Goal: Task Accomplishment & Management: Use online tool/utility

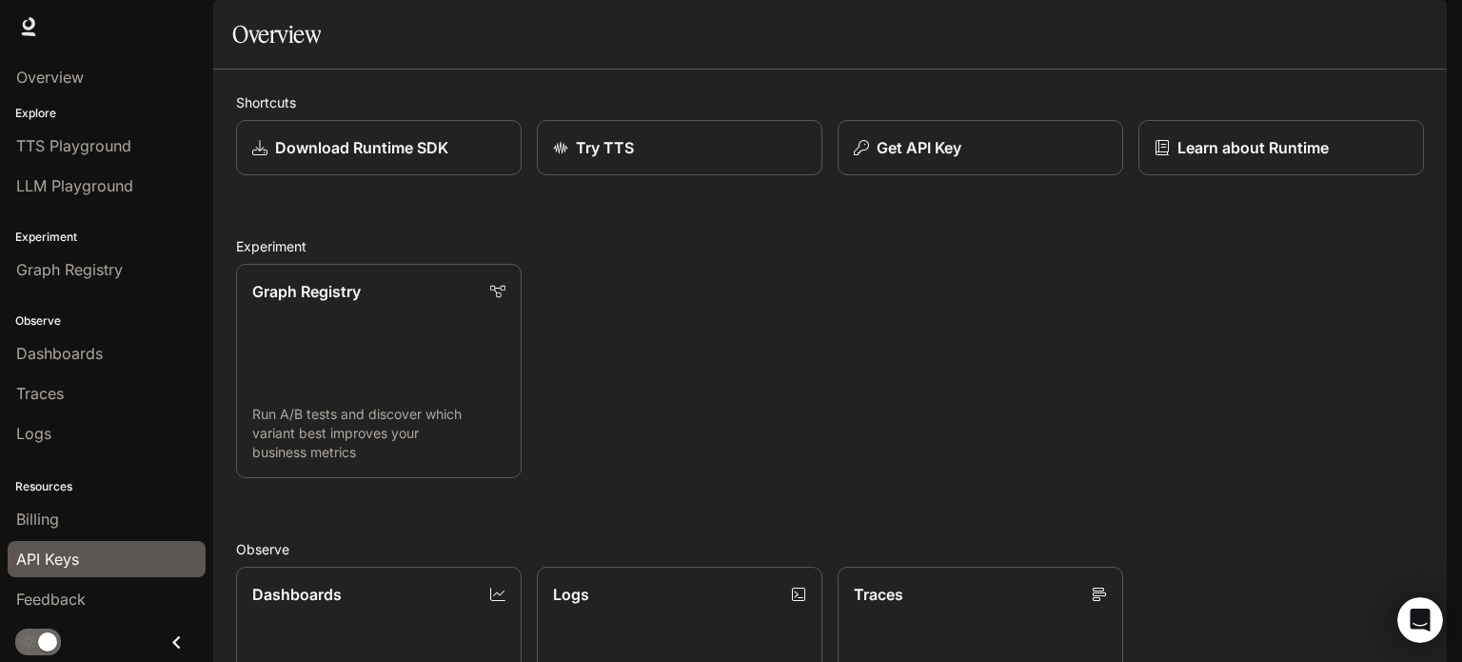
click at [59, 563] on span "API Keys" at bounding box center [47, 558] width 63 height 23
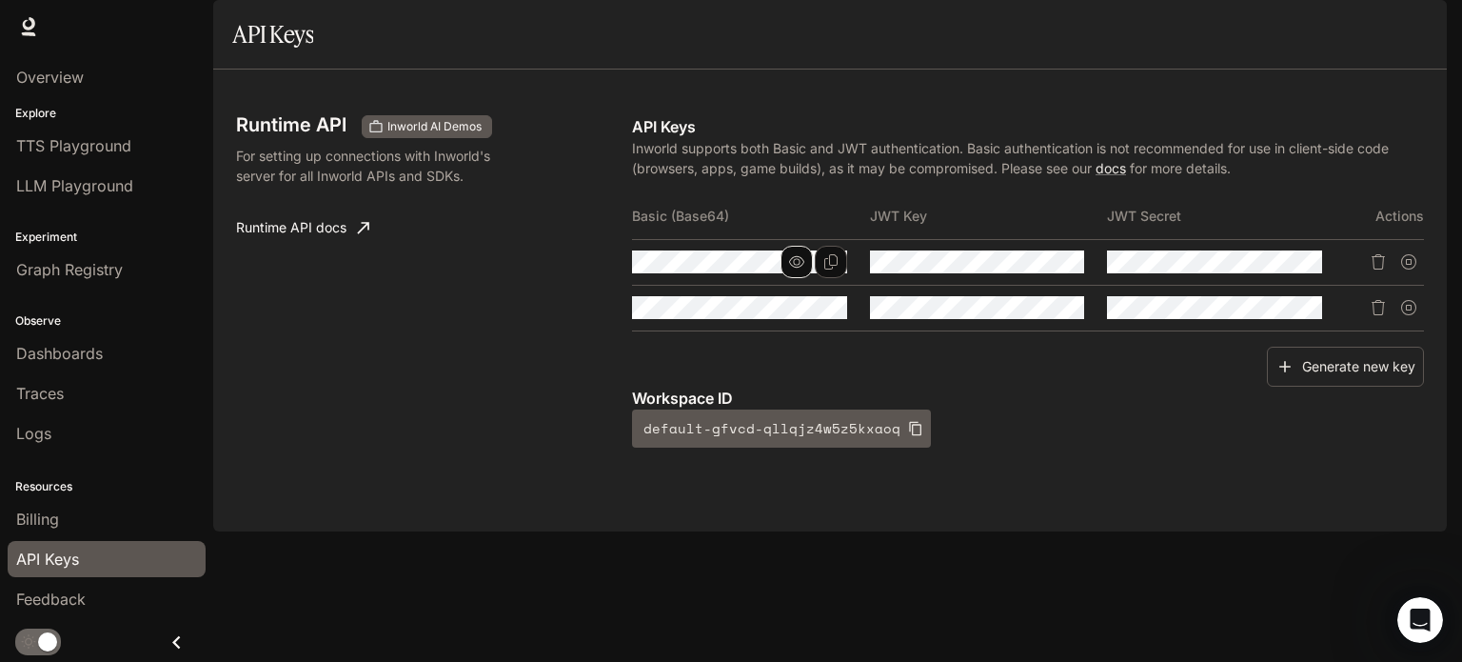
click at [799, 267] on icon "button" at bounding box center [796, 261] width 15 height 11
click at [837, 269] on icon "Copy Basic (Base64)" at bounding box center [830, 261] width 13 height 15
click at [1273, 269] on icon "button" at bounding box center [1271, 261] width 15 height 15
click at [1307, 269] on icon "Copy Secret" at bounding box center [1305, 261] width 15 height 15
click at [829, 269] on icon "Copy Basic (Base64)" at bounding box center [830, 261] width 13 height 15
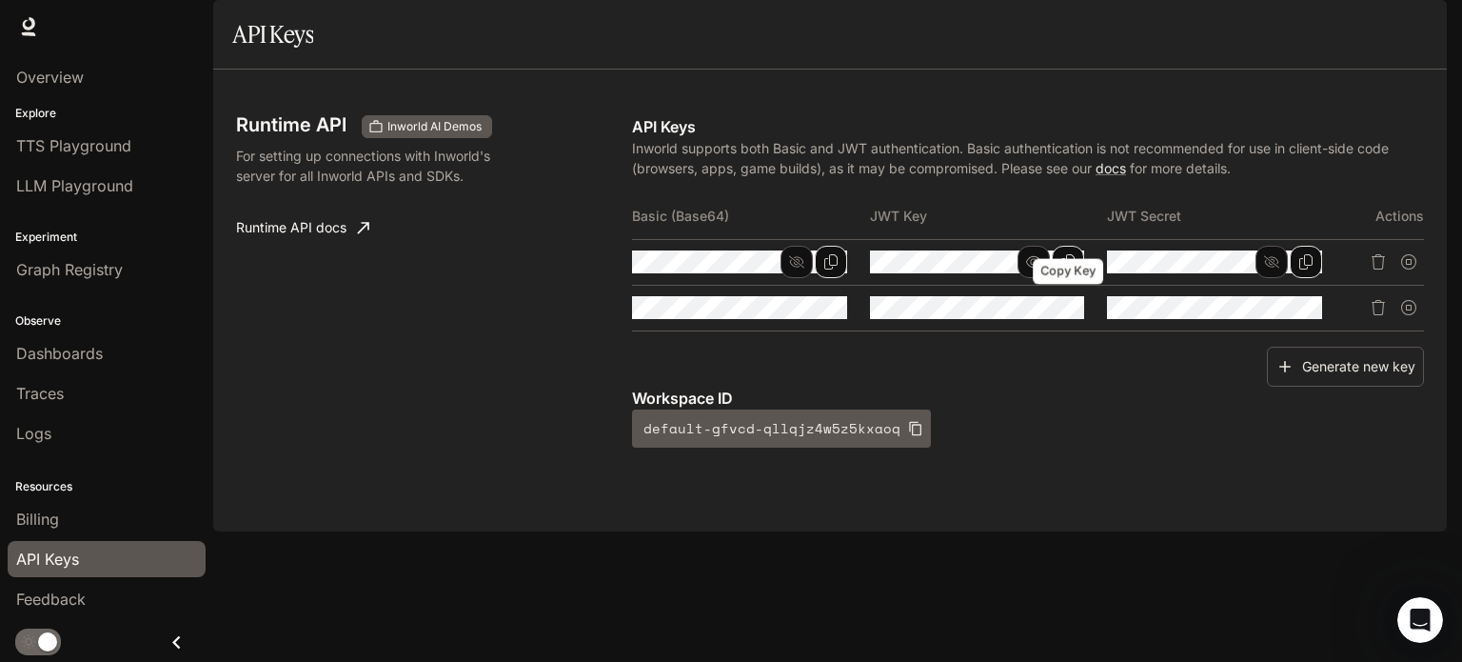
click at [1070, 269] on icon "Copy Key" at bounding box center [1067, 261] width 15 height 15
